Goal: Check status: Check status

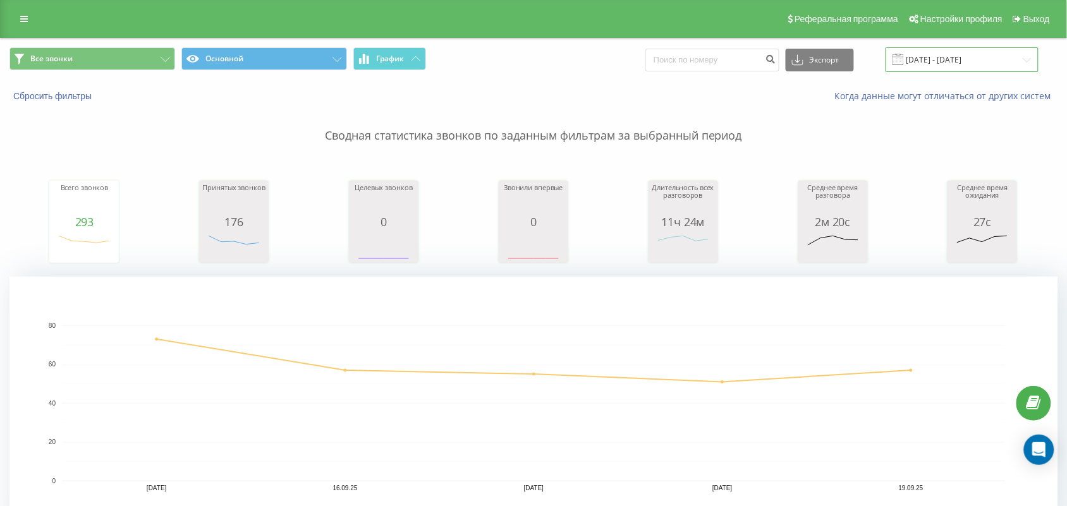
click at [819, 54] on input "[DATE] - [DATE]" at bounding box center [962, 59] width 153 height 25
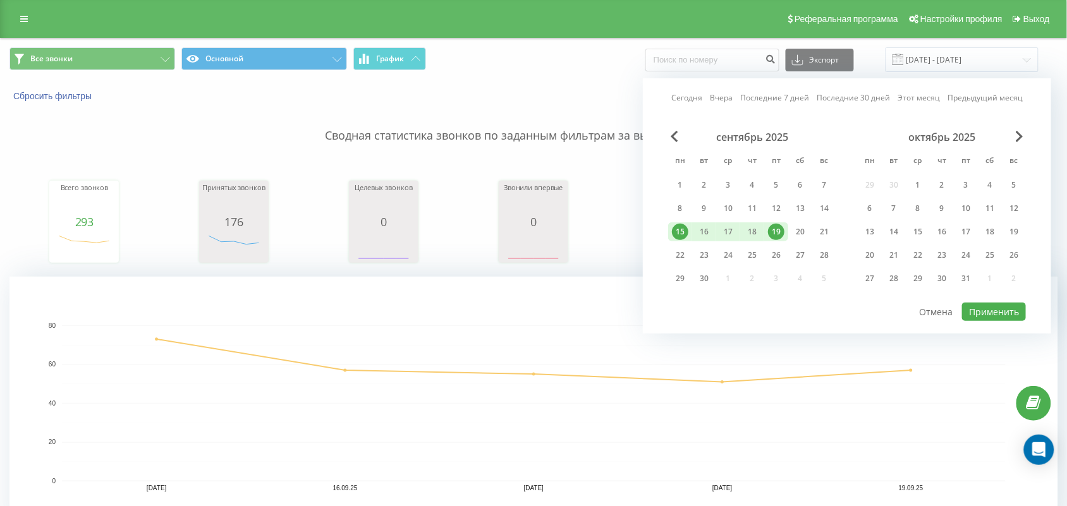
click at [690, 102] on link "Сегодня" at bounding box center [686, 98] width 31 height 12
click at [819, 312] on button "Применить" at bounding box center [994, 312] width 64 height 18
type input "[DATE] - [DATE]"
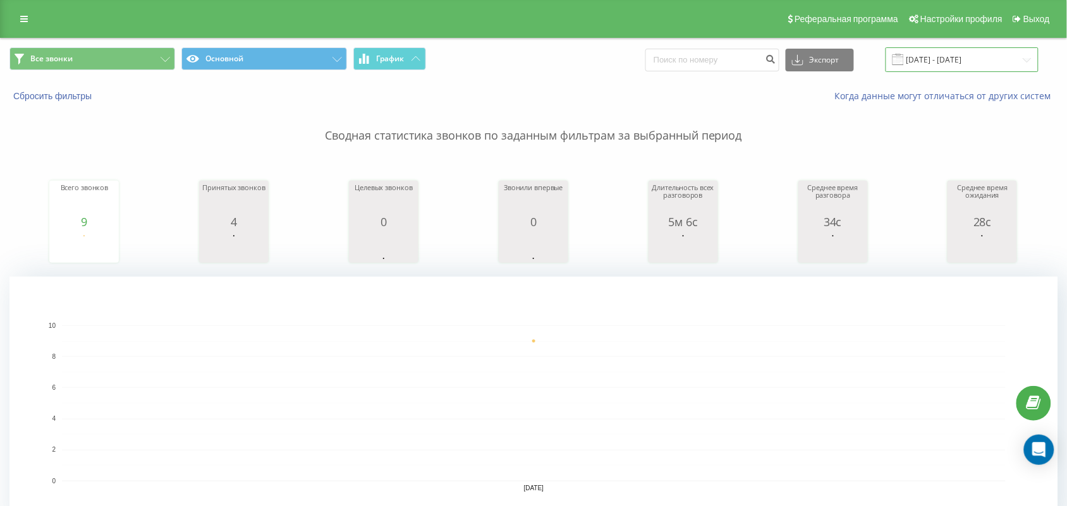
click at [819, 52] on input "[DATE] - [DATE]" at bounding box center [962, 59] width 153 height 25
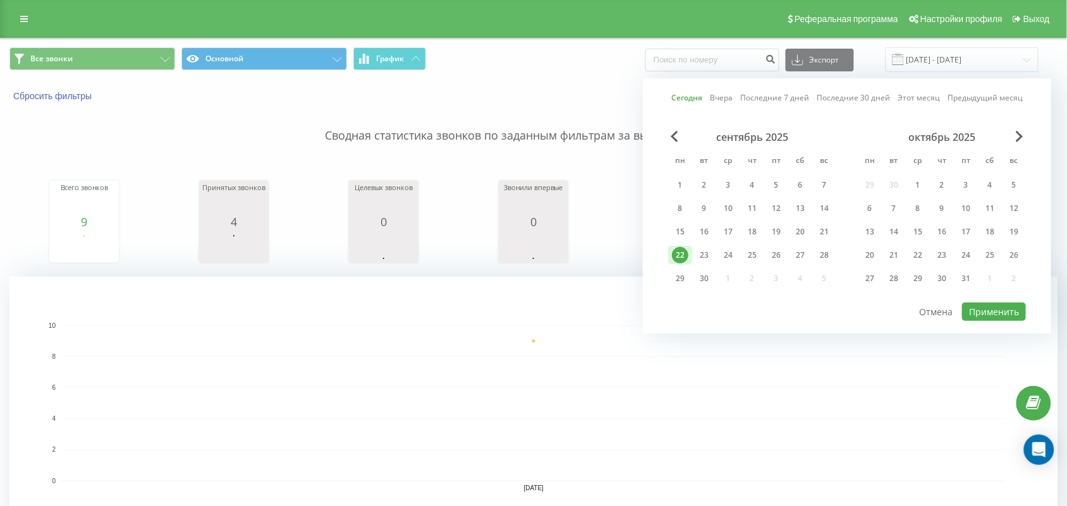
click at [455, 298] on rect "A chart." at bounding box center [533, 403] width 1049 height 253
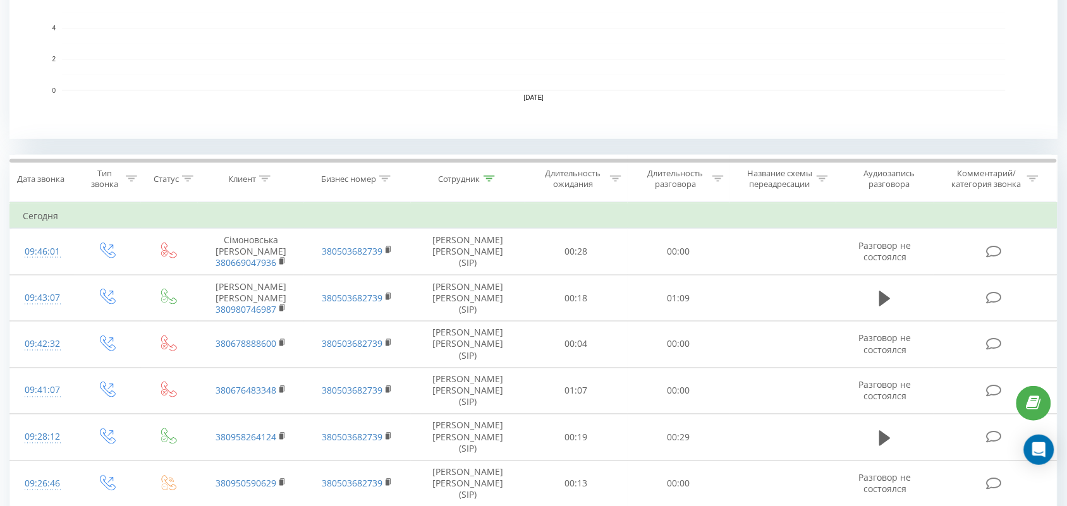
scroll to position [395, 0]
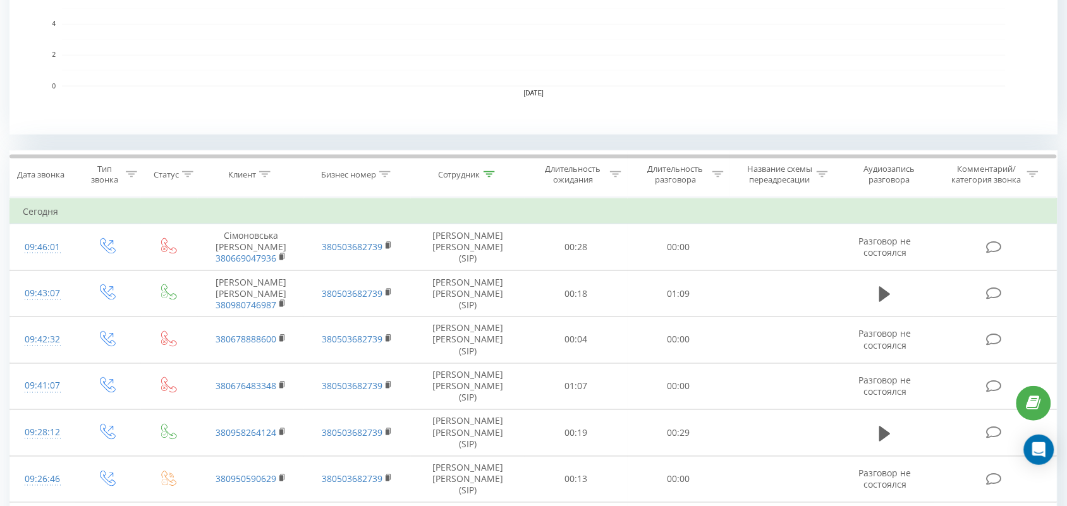
click at [485, 174] on icon at bounding box center [489, 174] width 11 height 6
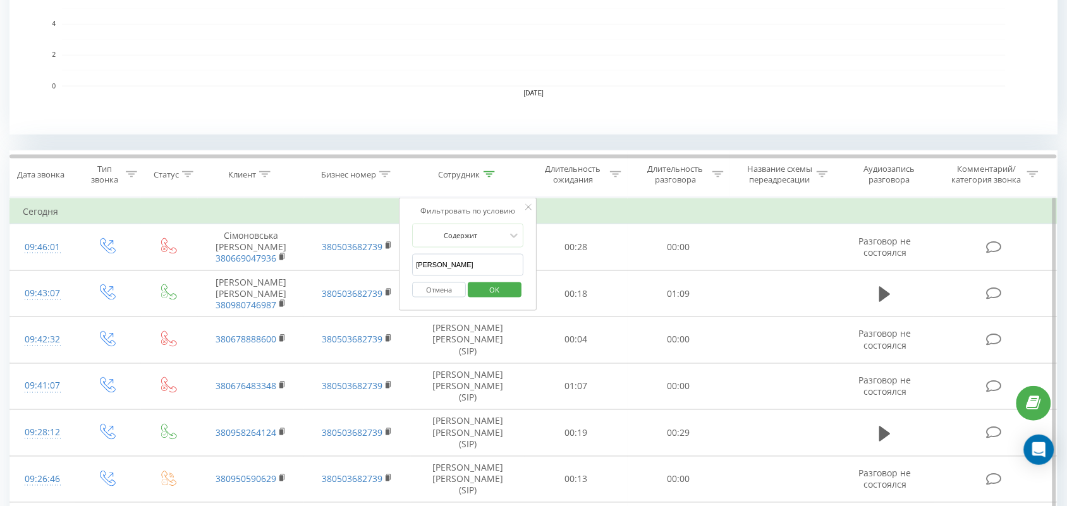
click at [466, 264] on input "[PERSON_NAME]" at bounding box center [467, 265] width 111 height 22
type input "медяник"
click at [506, 298] on span "OK" at bounding box center [494, 290] width 35 height 20
